Goal: Task Accomplishment & Management: Use online tool/utility

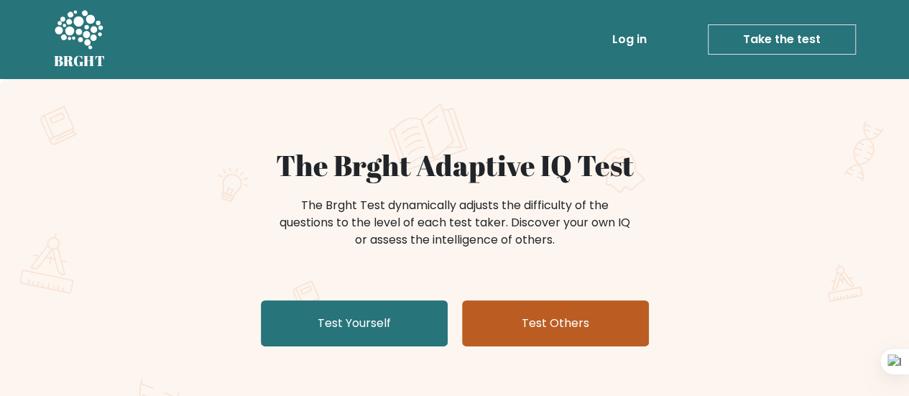
click at [611, 333] on link "Test Others" at bounding box center [555, 323] width 187 height 46
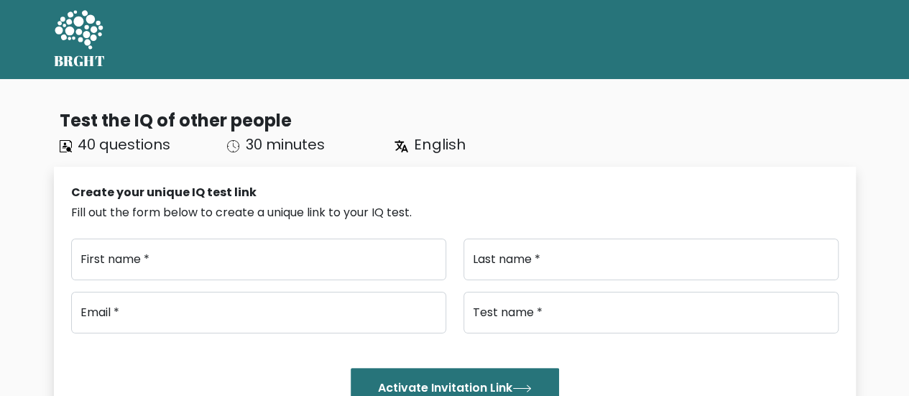
type input "..."
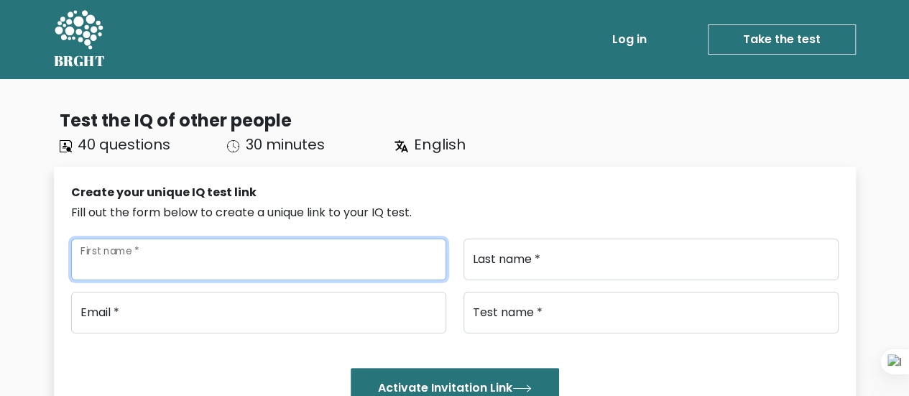
click at [242, 269] on input "First name *" at bounding box center [258, 260] width 375 height 42
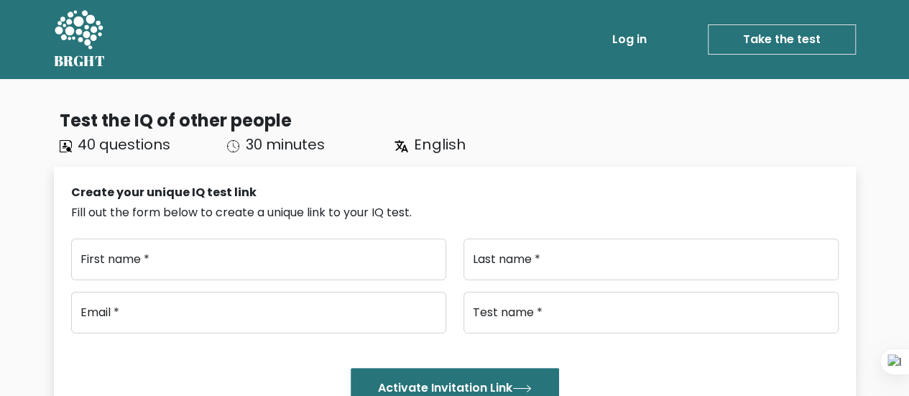
click at [137, 128] on div "Test the IQ of other people" at bounding box center [458, 121] width 796 height 26
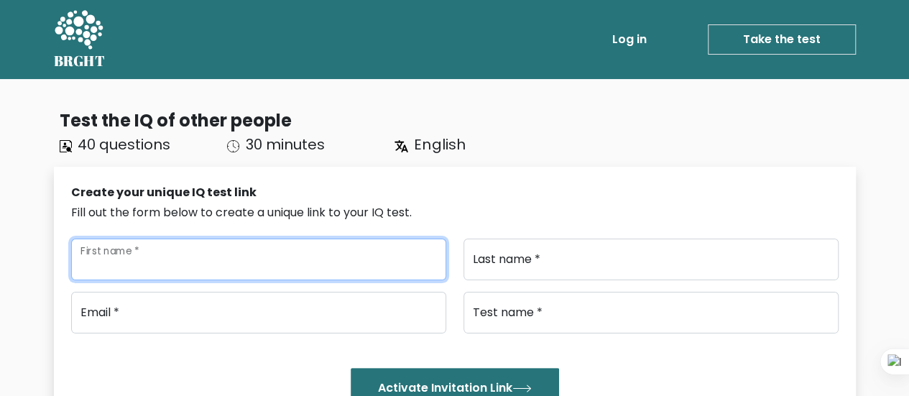
click at [190, 269] on input "First name *" at bounding box center [258, 260] width 375 height 42
